Goal: Information Seeking & Learning: Find specific fact

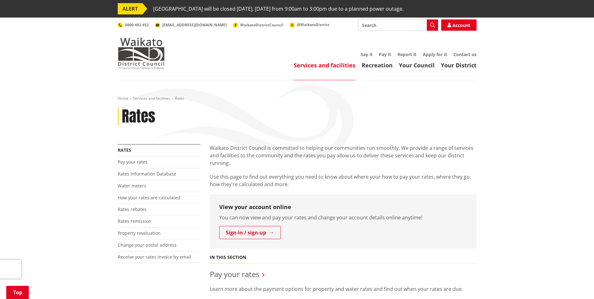
scroll to position [94, 0]
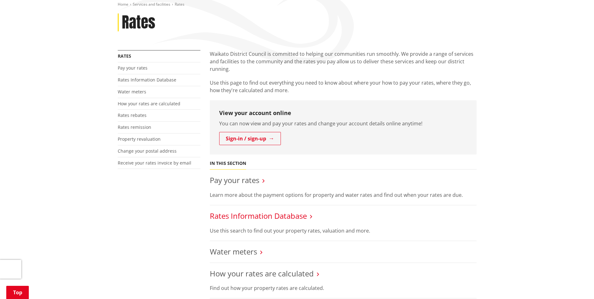
click at [258, 216] on link "Rates Information Database" at bounding box center [258, 216] width 97 height 10
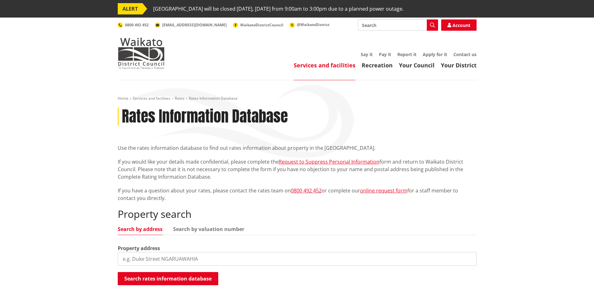
click at [159, 256] on input "search" at bounding box center [297, 259] width 359 height 14
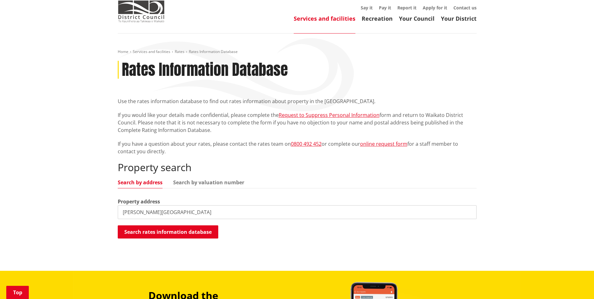
scroll to position [94, 0]
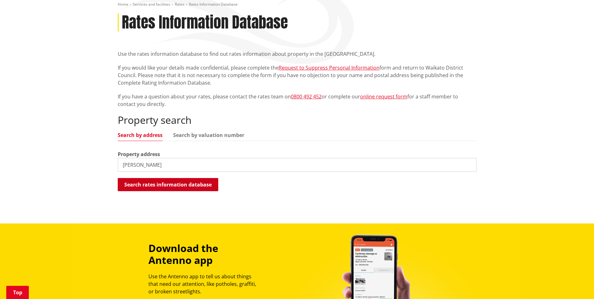
type input "Duncan"
click at [171, 187] on button "Search rates information database" at bounding box center [168, 184] width 101 height 13
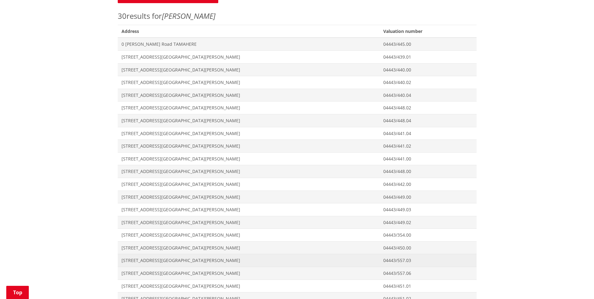
scroll to position [157, 0]
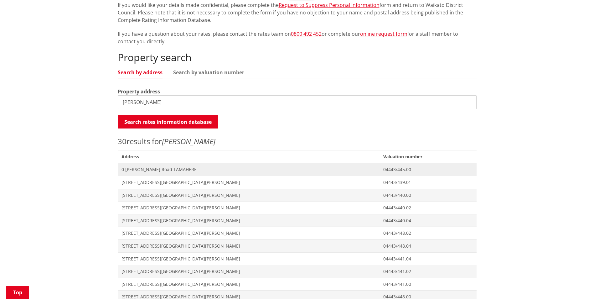
click at [161, 171] on span "0 [PERSON_NAME] Road TAMAHERE" at bounding box center [249, 169] width 255 height 6
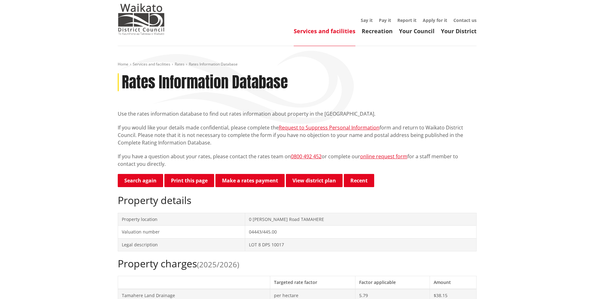
scroll to position [63, 0]
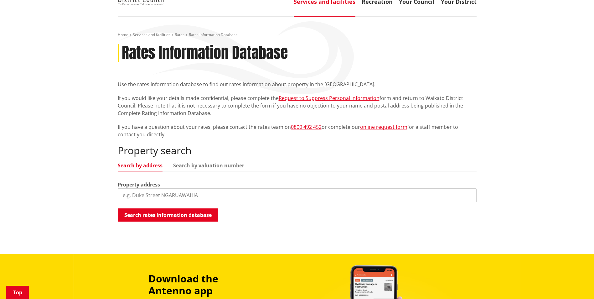
scroll to position [63, 0]
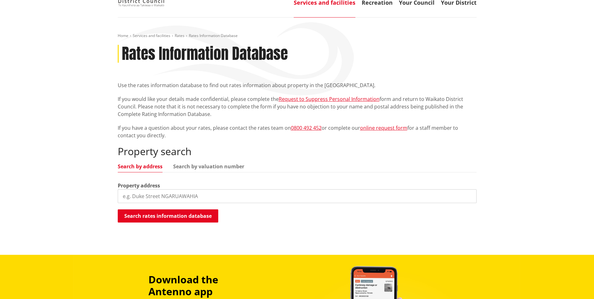
click at [195, 194] on input "search" at bounding box center [297, 196] width 359 height 14
type input "d"
type input "[PERSON_NAME]"
click at [189, 216] on button "Search rates information database" at bounding box center [168, 215] width 101 height 13
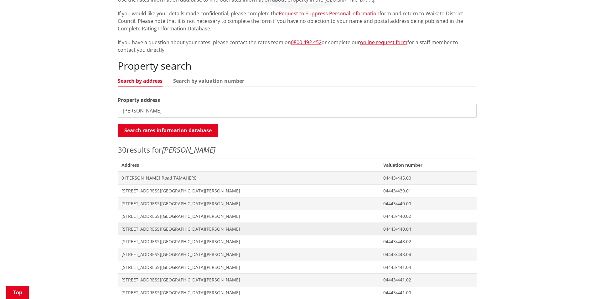
scroll to position [251, 0]
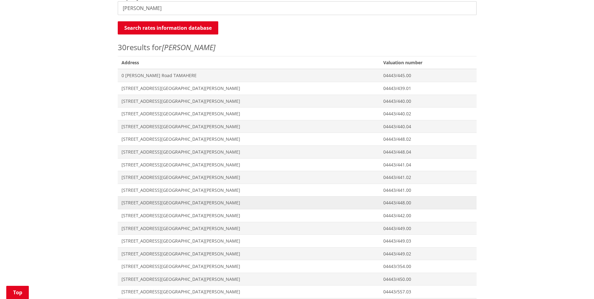
drag, startPoint x: 165, startPoint y: 200, endPoint x: 170, endPoint y: 200, distance: 4.7
click at [165, 200] on span "[STREET_ADDRESS][GEOGRAPHIC_DATA][PERSON_NAME]" at bounding box center [249, 203] width 255 height 6
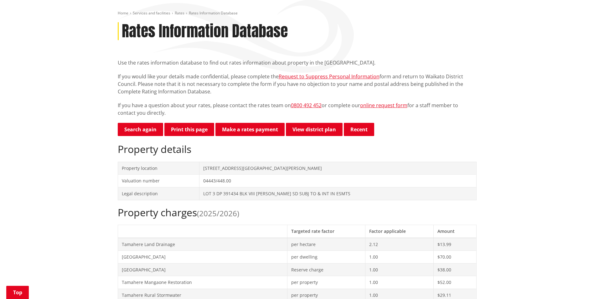
scroll to position [125, 0]
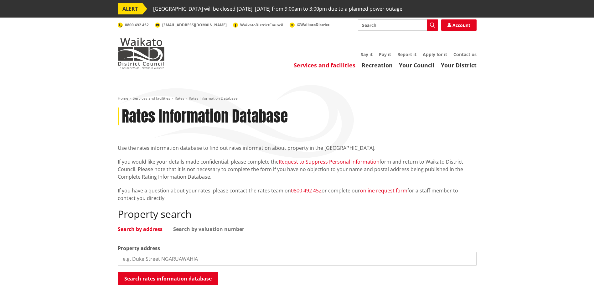
click at [403, 24] on input "Search" at bounding box center [398, 24] width 80 height 11
click at [374, 36] on div "Maps" at bounding box center [399, 36] width 80 height 11
type input "Maps"
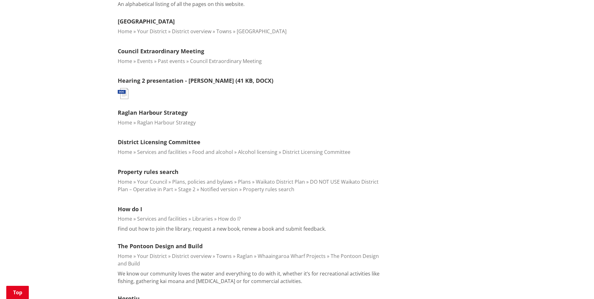
scroll to position [313, 0]
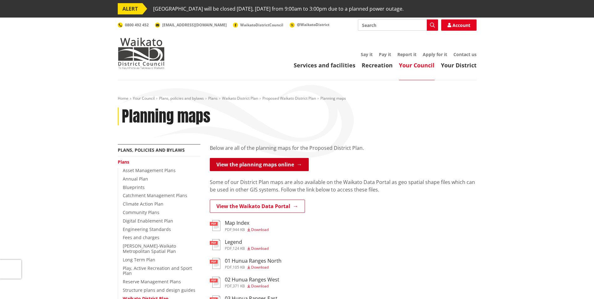
click at [305, 165] on link "View the planning maps online" at bounding box center [259, 164] width 99 height 13
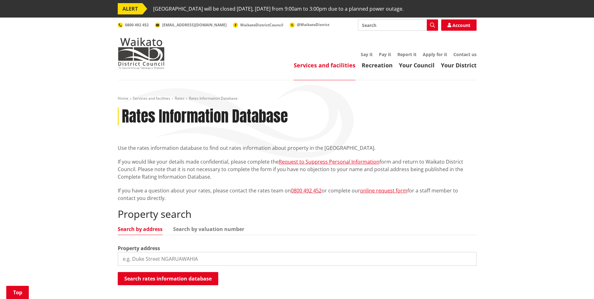
scroll to position [125, 0]
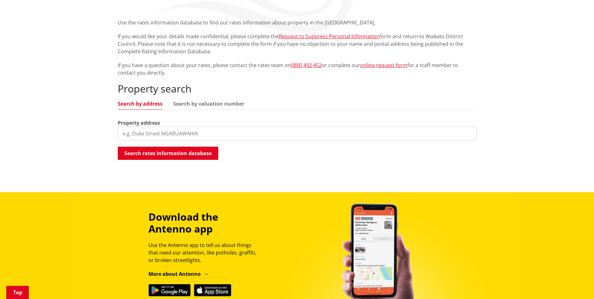
click at [147, 134] on input "search" at bounding box center [297, 134] width 359 height 14
type input "165 Hooker"
click at [161, 148] on button "Search rates information database" at bounding box center [168, 153] width 101 height 13
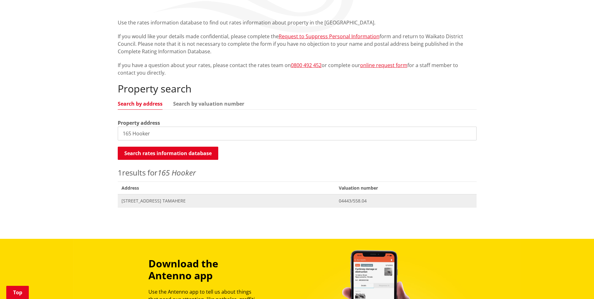
click at [156, 200] on span "[STREET_ADDRESS] TAMAHERE" at bounding box center [227, 201] width 210 height 6
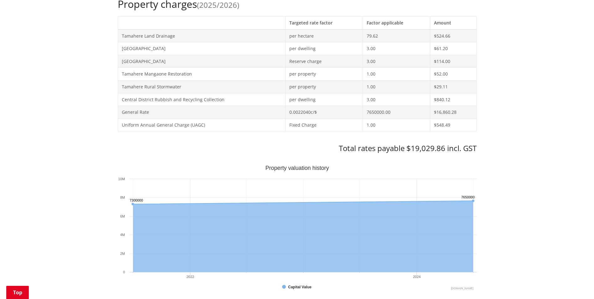
scroll to position [219, 0]
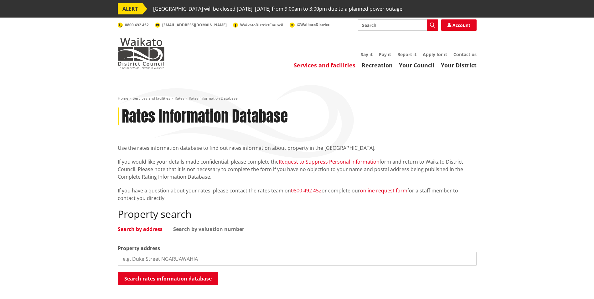
scroll to position [125, 0]
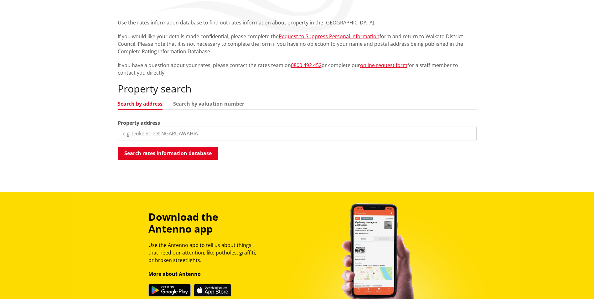
click at [231, 136] on input "search" at bounding box center [297, 134] width 359 height 14
click at [198, 154] on button "Search rates information database" at bounding box center [168, 153] width 101 height 13
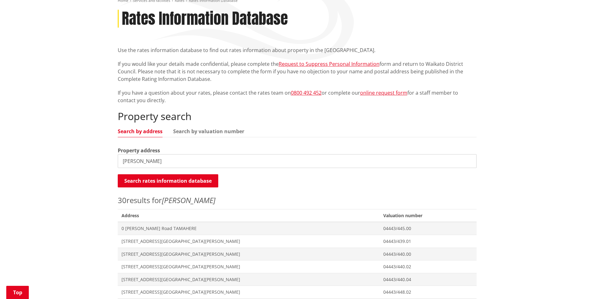
scroll to position [0, 0]
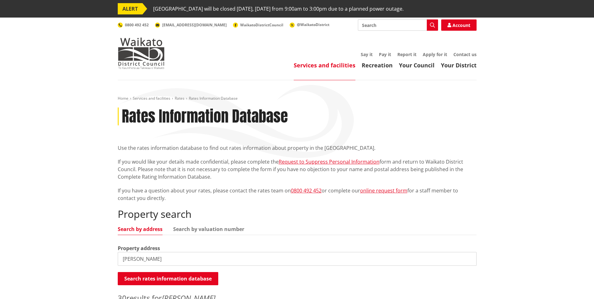
click at [154, 261] on input "[PERSON_NAME]" at bounding box center [297, 259] width 359 height 14
drag, startPoint x: 154, startPoint y: 260, endPoint x: 110, endPoint y: 260, distance: 43.2
type input "H"
type input "165 Hooker"
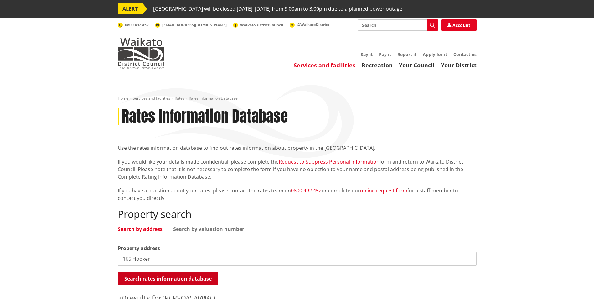
drag, startPoint x: 152, startPoint y: 276, endPoint x: 178, endPoint y: 270, distance: 27.1
click at [152, 276] on button "Search rates information database" at bounding box center [168, 278] width 101 height 13
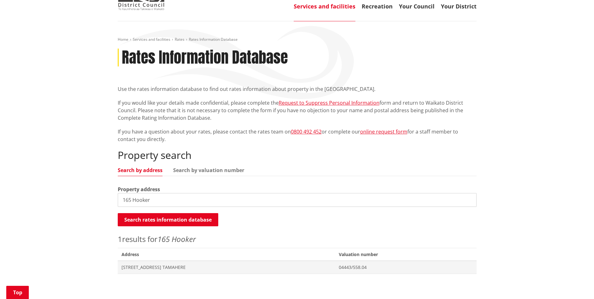
scroll to position [125, 0]
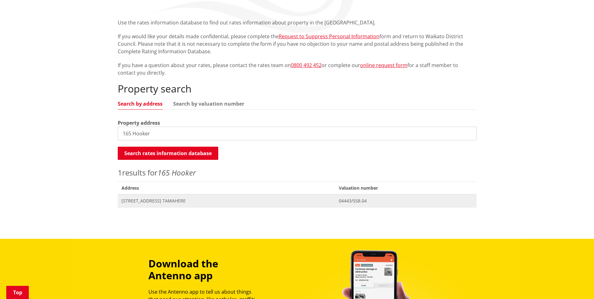
click at [138, 202] on span "[STREET_ADDRESS] TAMAHERE" at bounding box center [227, 201] width 210 height 6
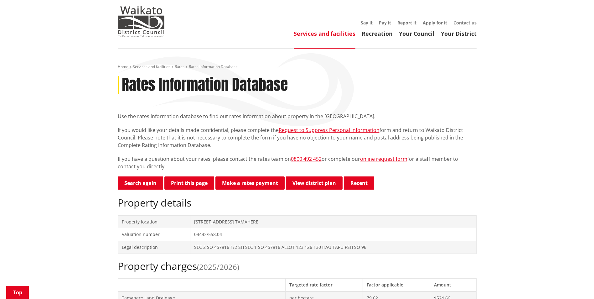
scroll to position [31, 0]
